Goal: Complete application form

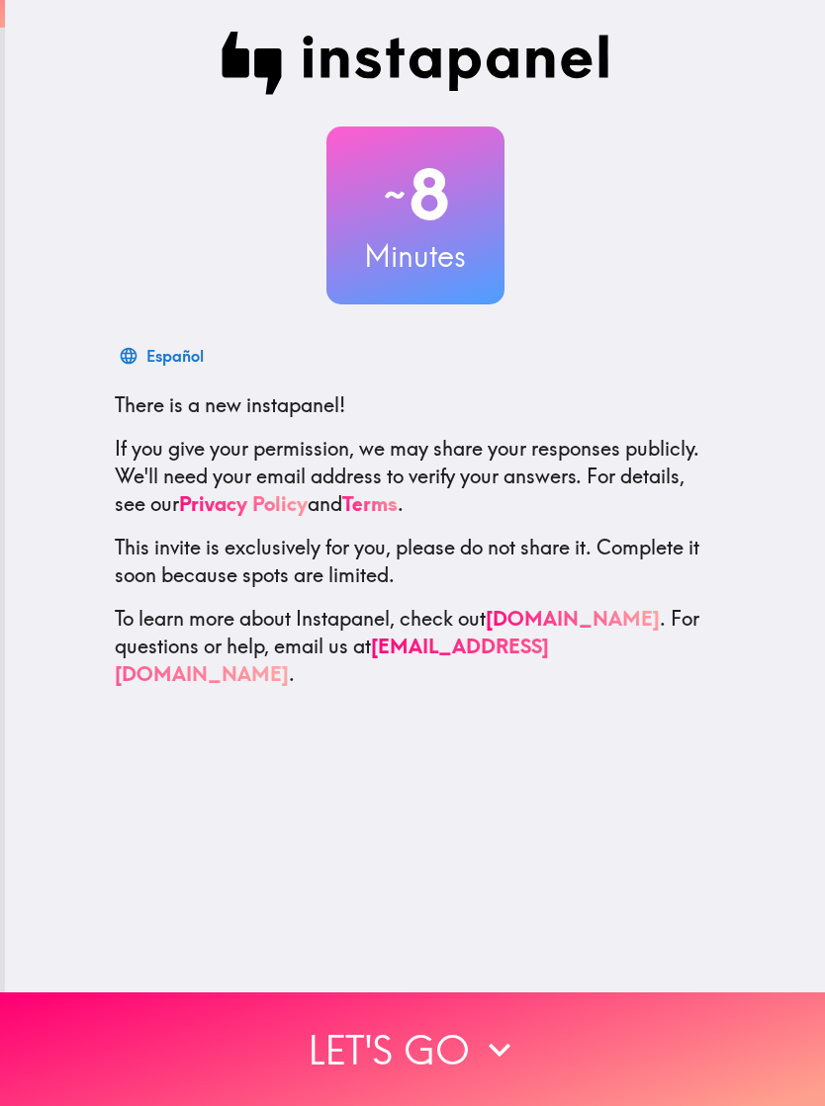
click at [436, 1050] on button "Let's go" at bounding box center [412, 1050] width 825 height 114
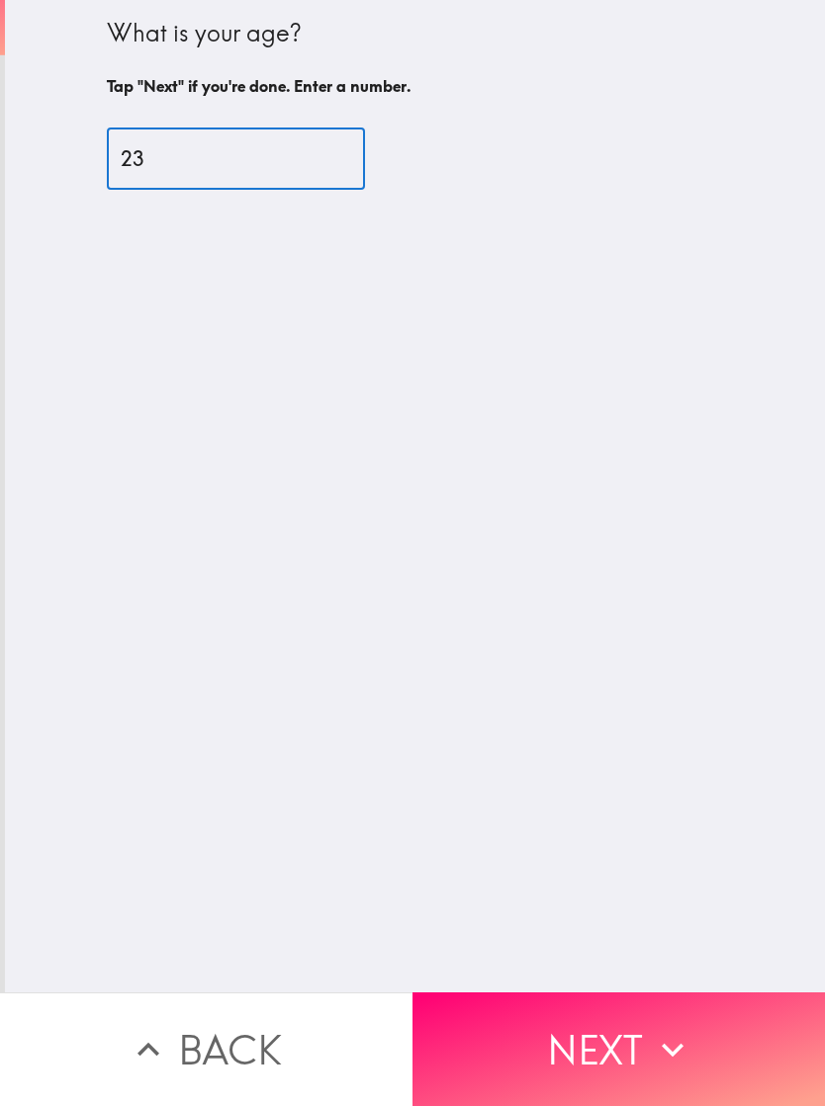
type input "23"
click at [603, 1026] on button "Next" at bounding box center [618, 1050] width 412 height 114
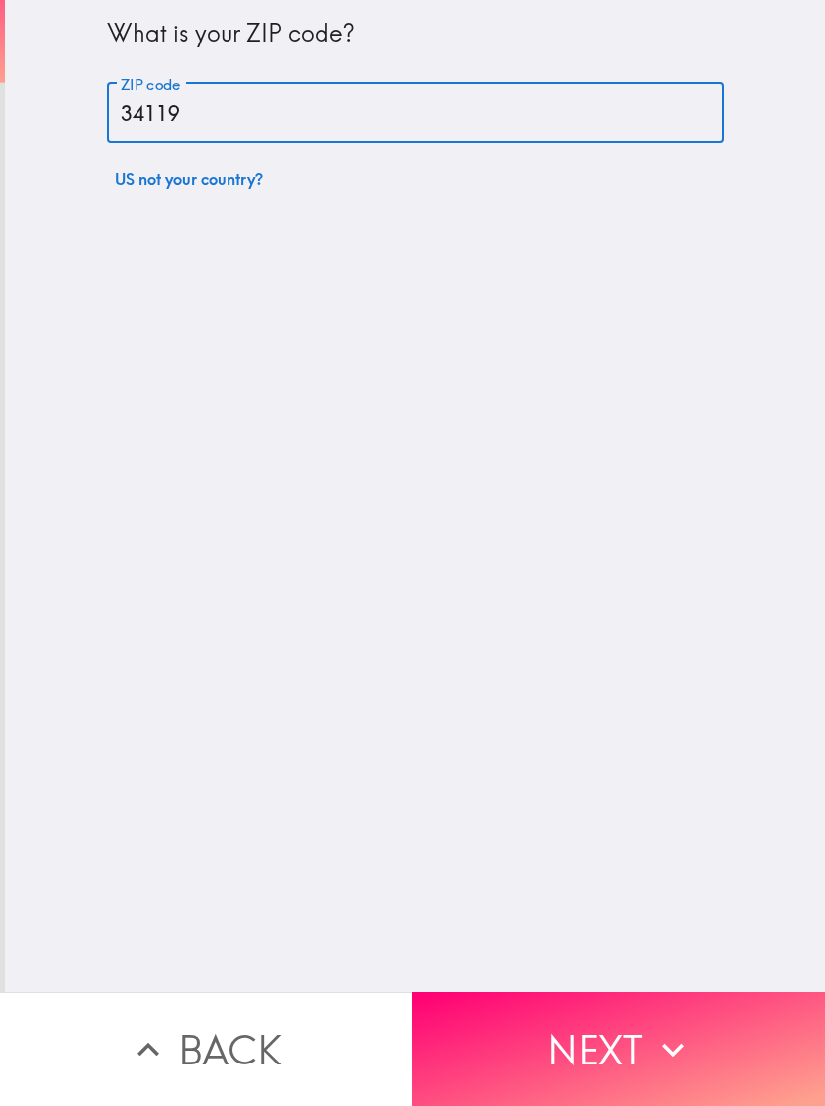
type input "34119"
click at [618, 1026] on button "Next" at bounding box center [618, 1050] width 412 height 114
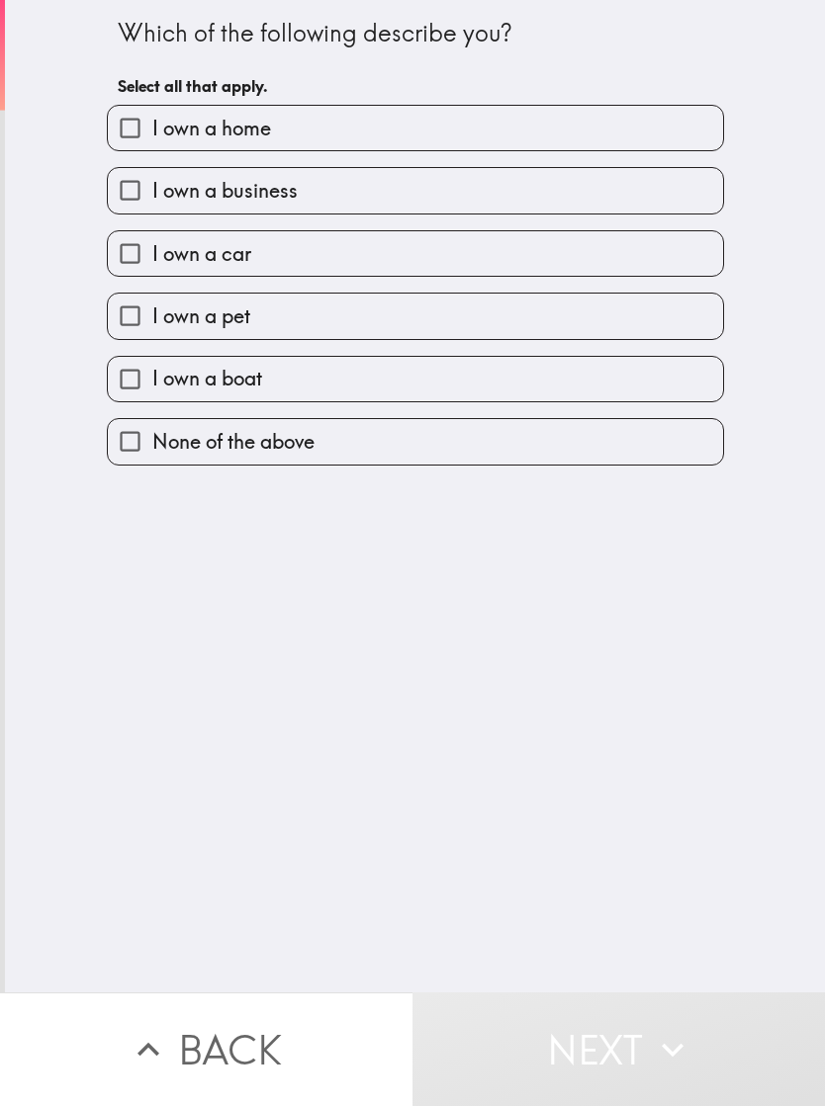
click at [634, 458] on label "None of the above" at bounding box center [415, 441] width 615 height 44
click at [152, 458] on input "None of the above" at bounding box center [130, 441] width 44 height 44
checkbox input "true"
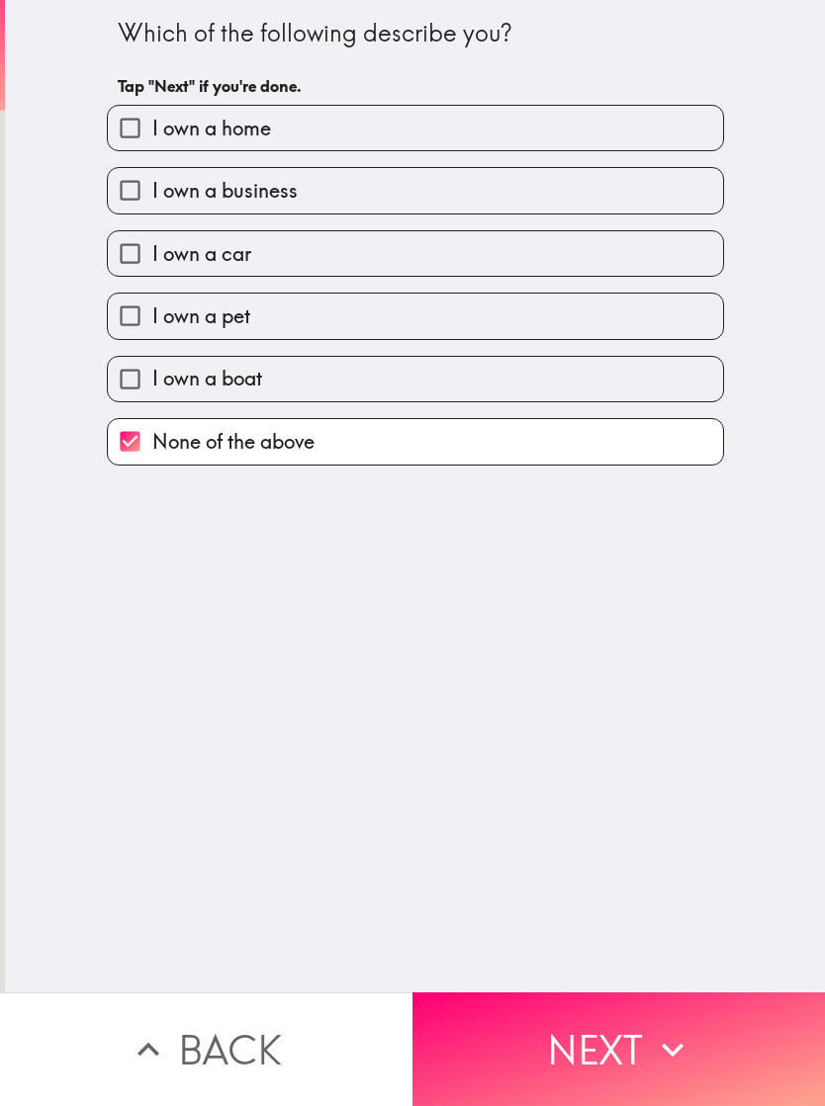
click at [527, 309] on label "I own a pet" at bounding box center [415, 316] width 615 height 44
click at [152, 309] on input "I own a pet" at bounding box center [130, 316] width 44 height 44
checkbox input "true"
checkbox input "false"
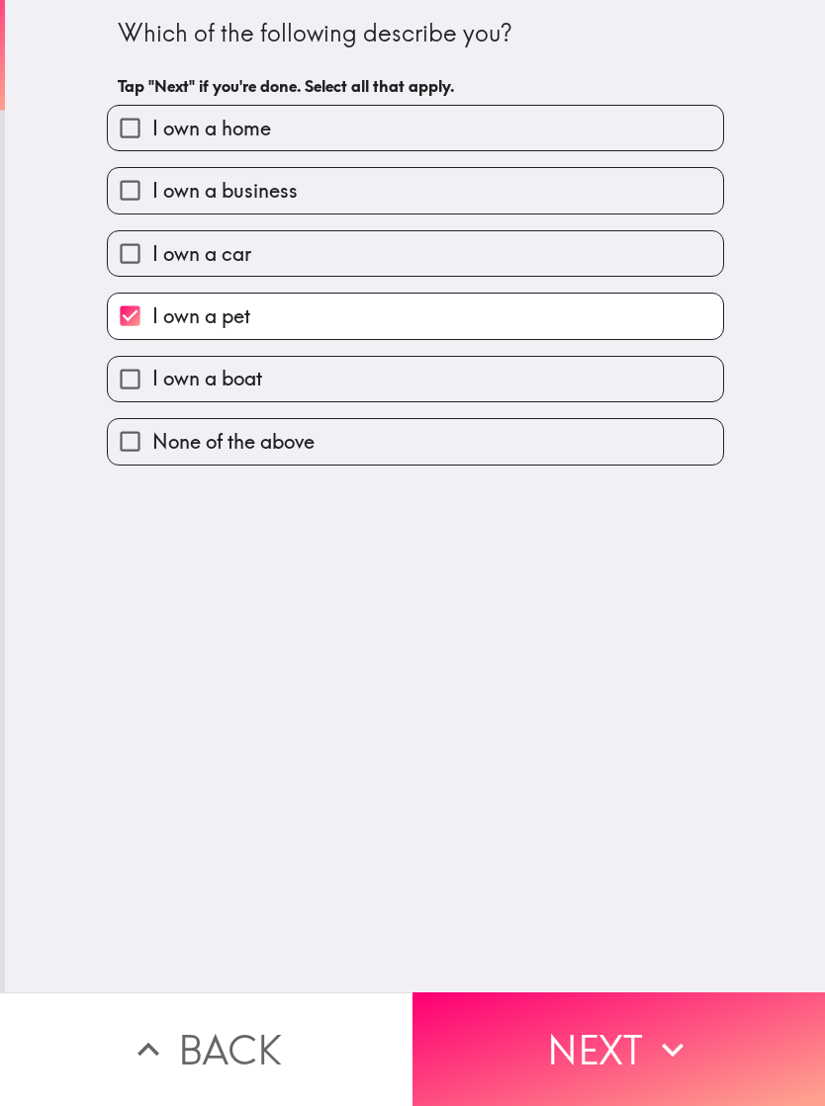
click at [541, 276] on label "I own a car" at bounding box center [415, 253] width 615 height 44
click at [152, 276] on input "I own a car" at bounding box center [130, 253] width 44 height 44
checkbox input "true"
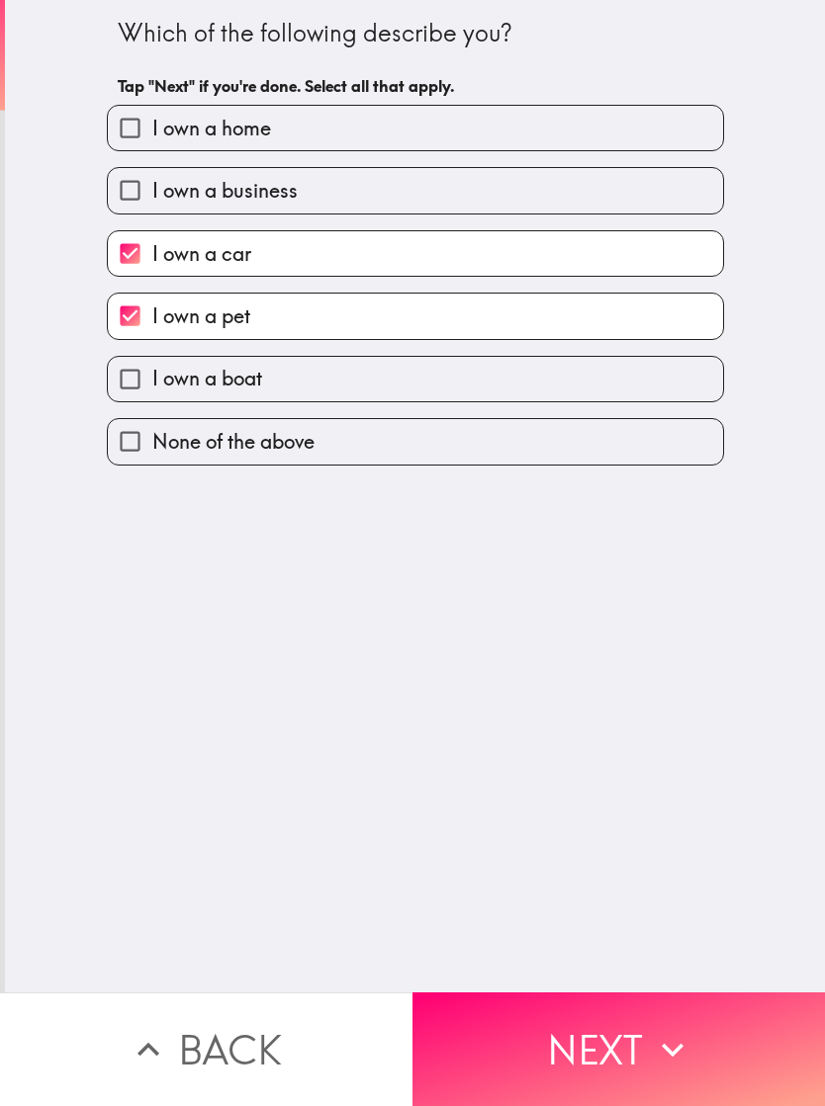
click at [581, 1042] on button "Next" at bounding box center [618, 1050] width 412 height 114
